Goal: Navigation & Orientation: Find specific page/section

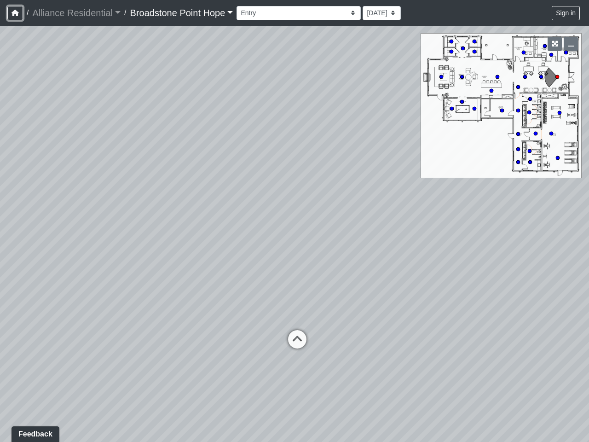
click at [15, 13] on icon "button" at bounding box center [15, 13] width 7 height 6
click at [566, 13] on button "Sign in" at bounding box center [566, 13] width 28 height 14
click at [555, 44] on icon "button" at bounding box center [555, 44] width 6 height 6
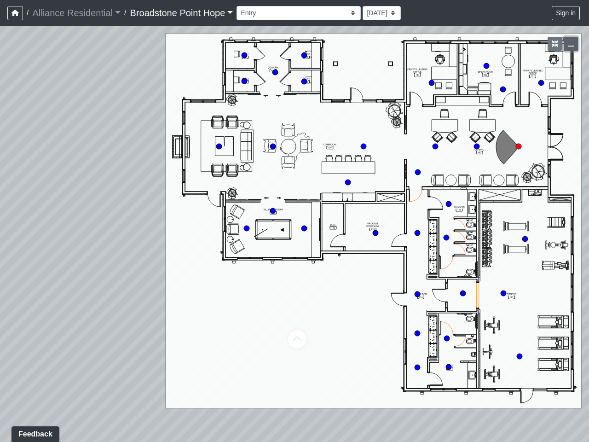
click at [571, 44] on icon "button" at bounding box center [571, 44] width 6 height 6
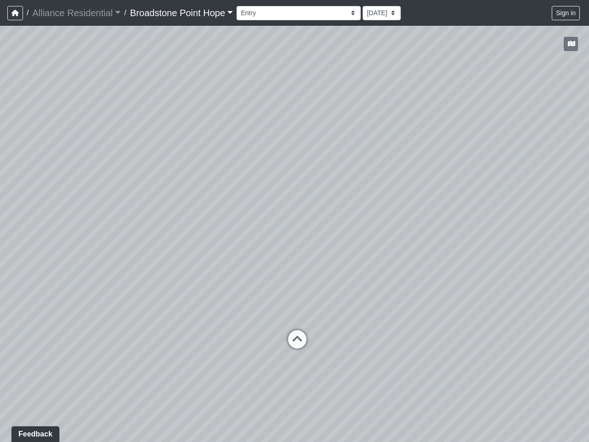
click at [297, 339] on icon at bounding box center [298, 344] width 28 height 28
select select "1P4wVwcorfVn2bmoC4dF4X"
